Goal: Navigation & Orientation: Find specific page/section

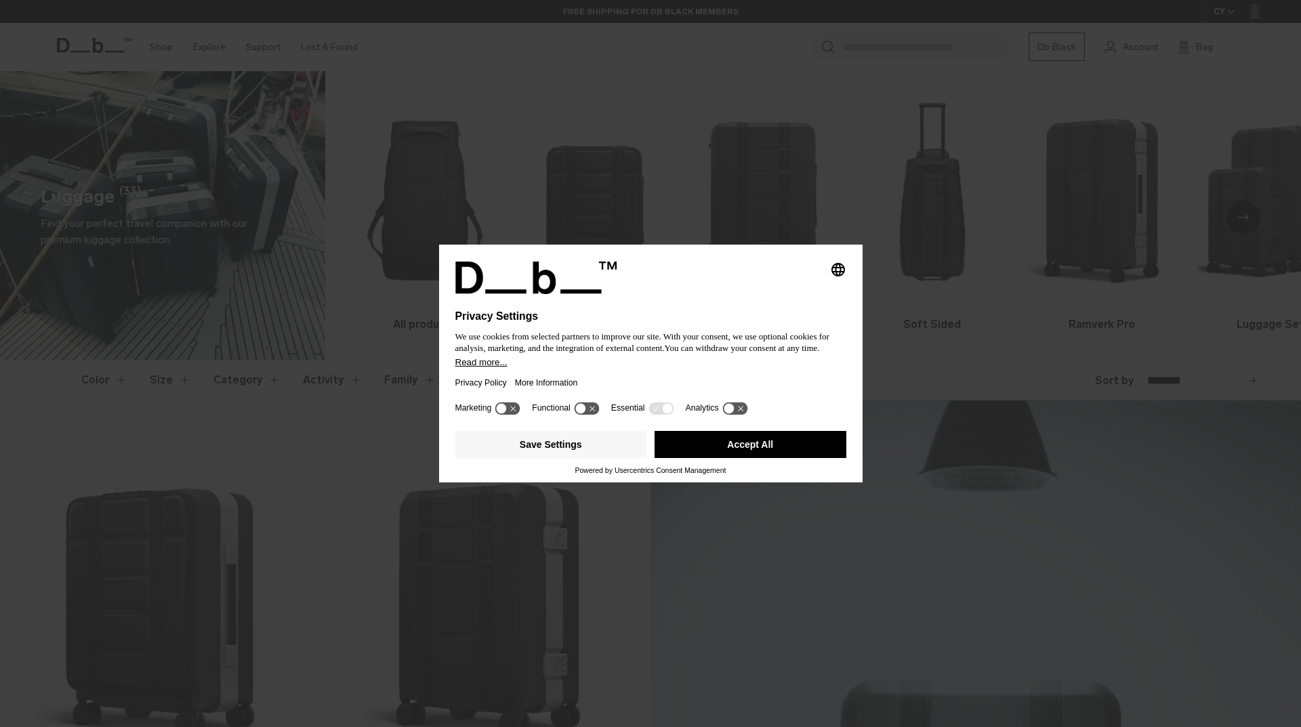
click at [756, 444] on button "Accept All" at bounding box center [751, 444] width 192 height 27
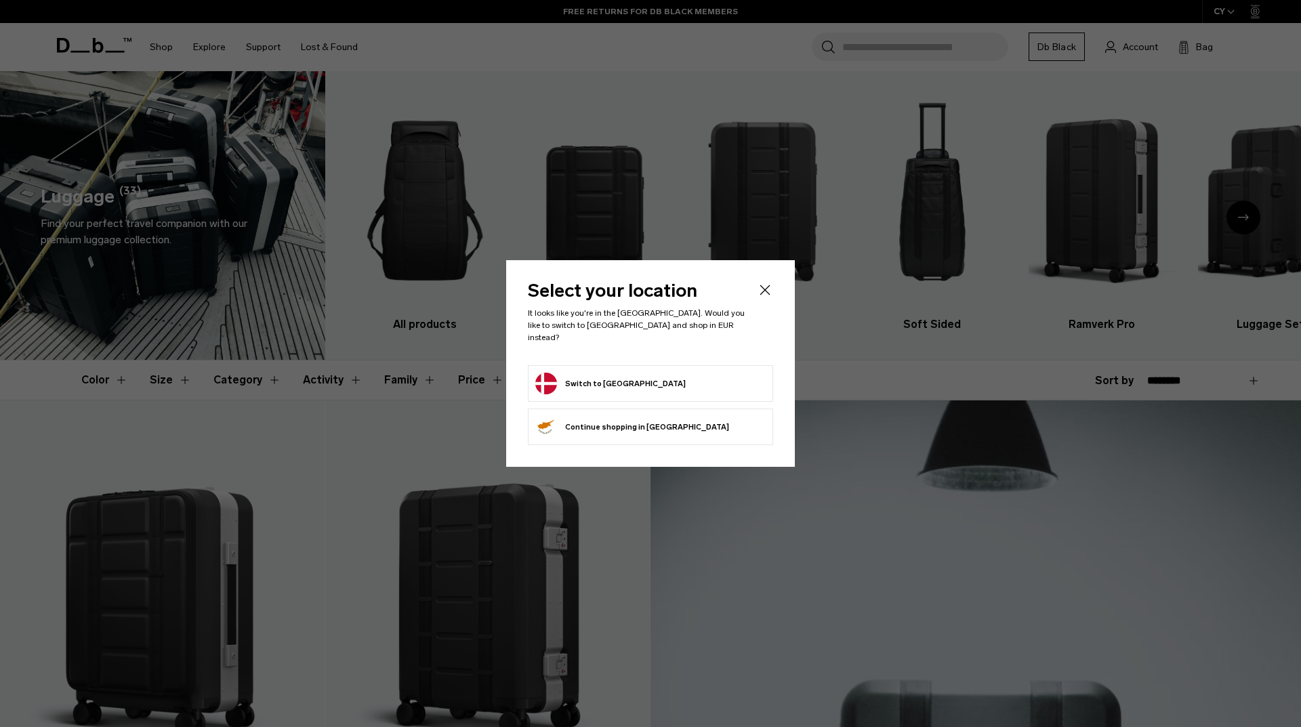
click at [671, 373] on form "Switch to Denmark" at bounding box center [650, 384] width 230 height 22
click at [596, 375] on button "Switch to Denmark" at bounding box center [610, 384] width 150 height 22
click at [771, 297] on icon "Close" at bounding box center [765, 290] width 16 height 16
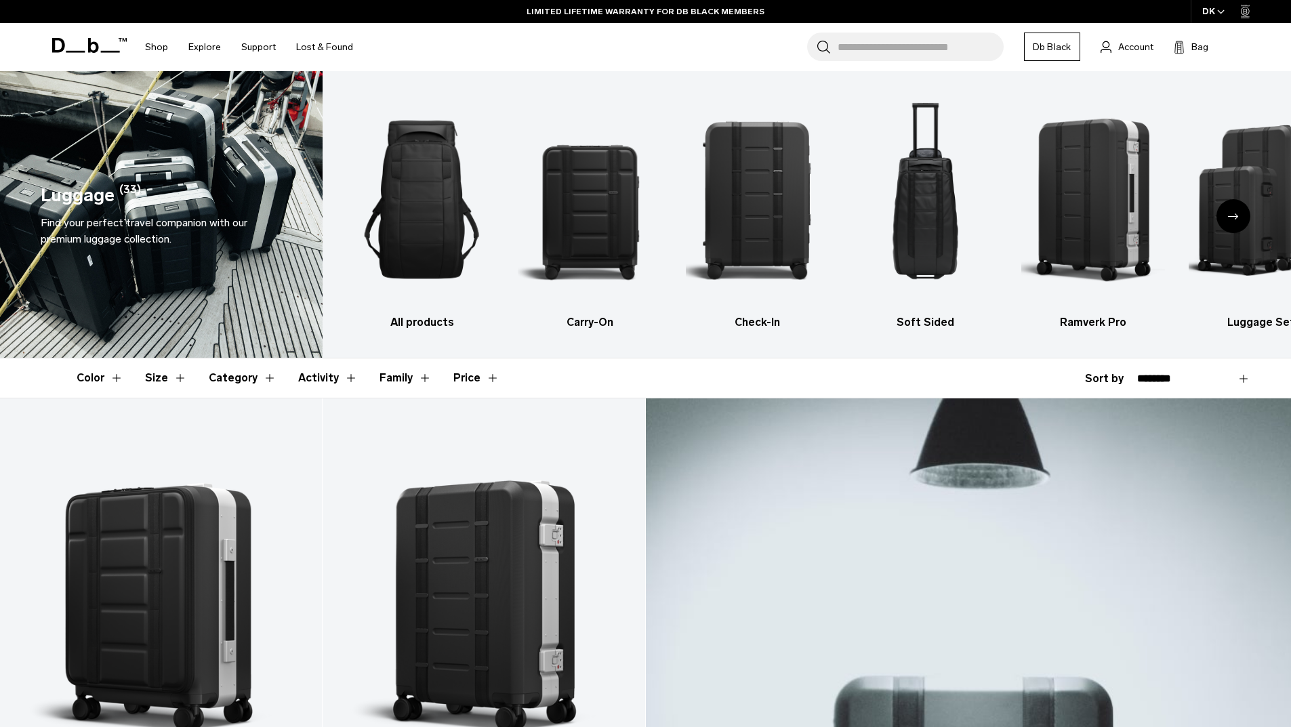
click at [1234, 217] on icon "Next slide" at bounding box center [1233, 216] width 11 height 6
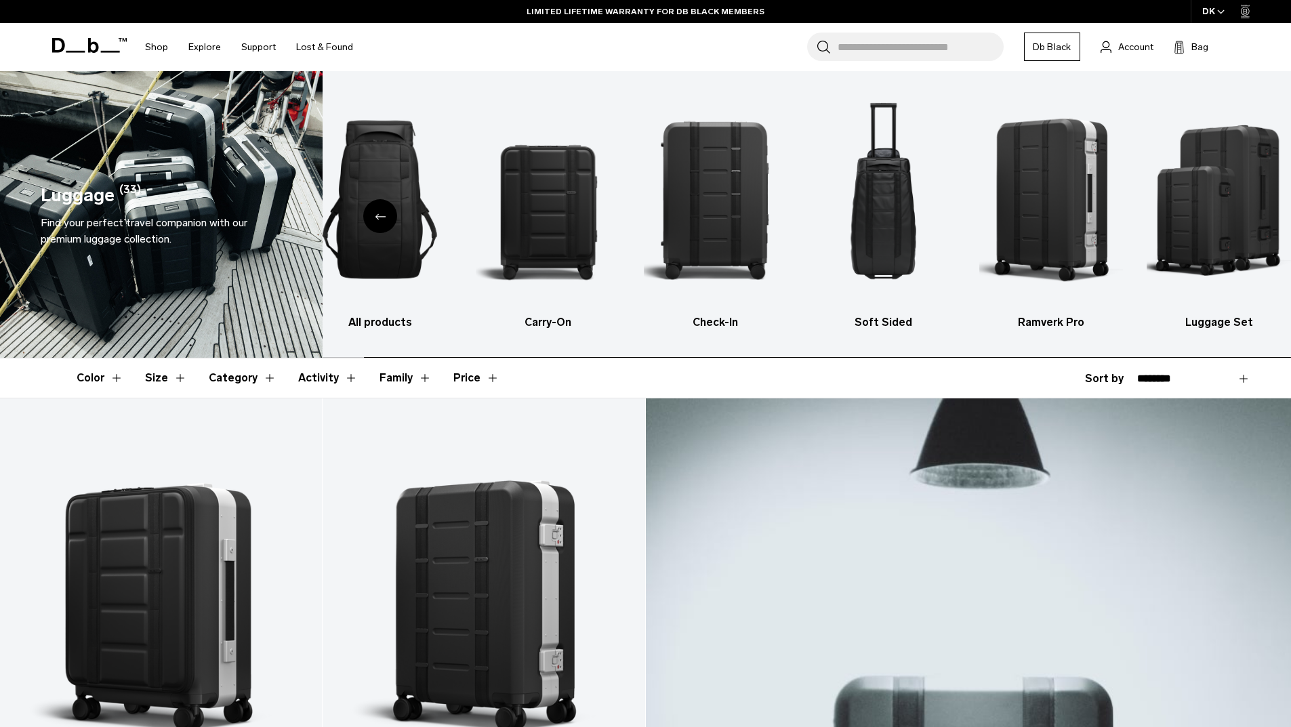
click at [1234, 217] on img "6 / 6" at bounding box center [1219, 199] width 144 height 216
